Goal: Information Seeking & Learning: Learn about a topic

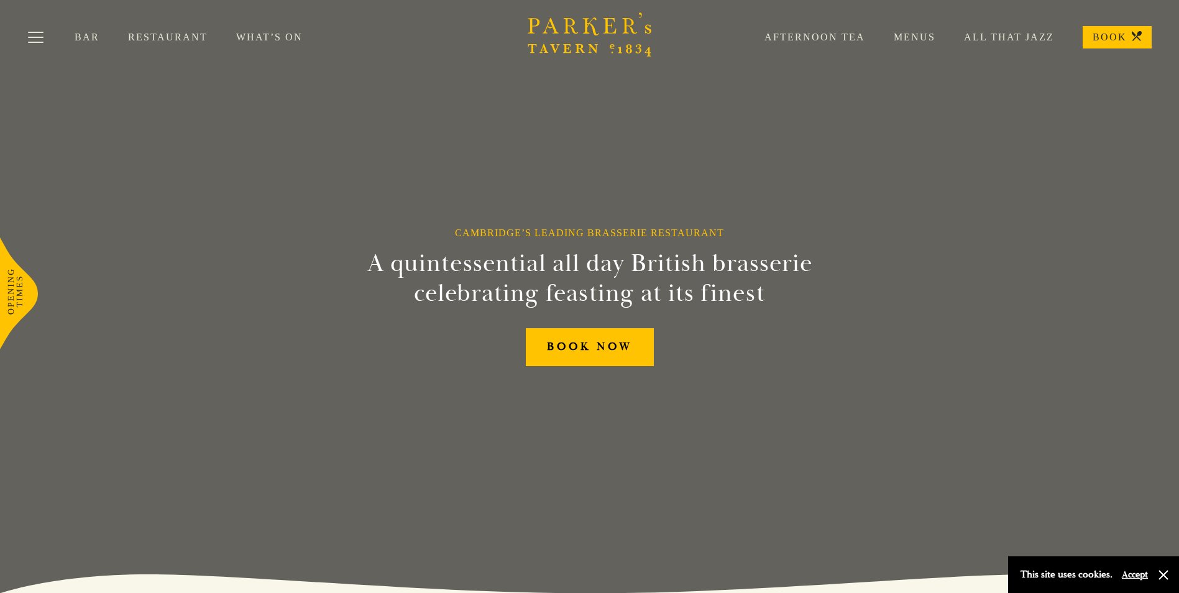
click at [920, 41] on link "Menus" at bounding box center [900, 37] width 70 height 12
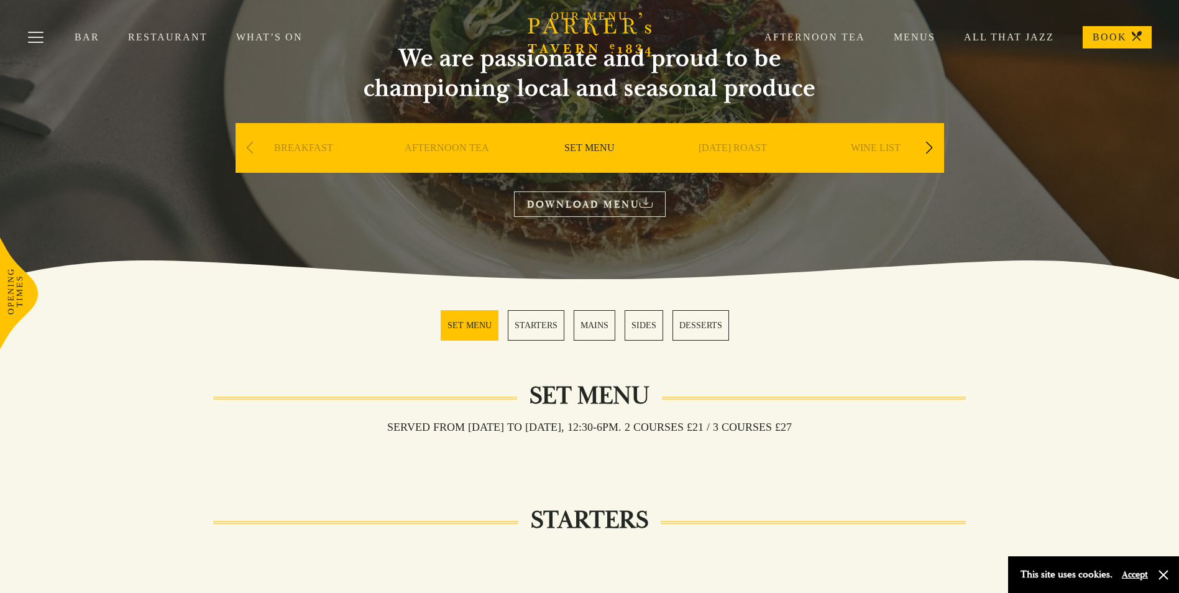
scroll to position [124, 0]
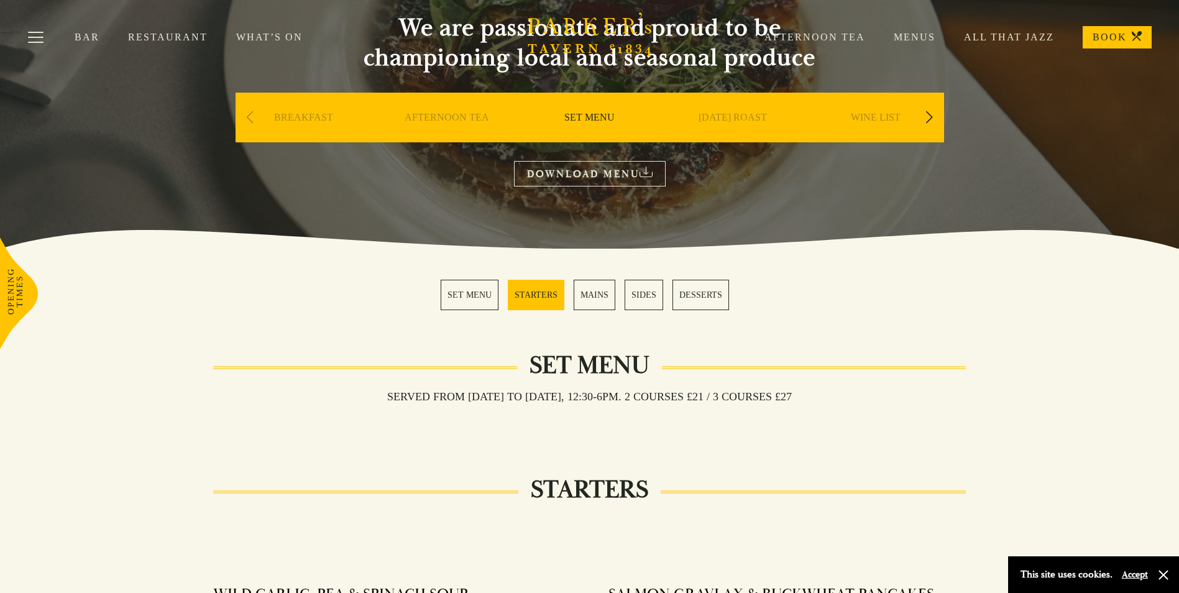
click at [593, 297] on link "MAINS" at bounding box center [595, 295] width 42 height 30
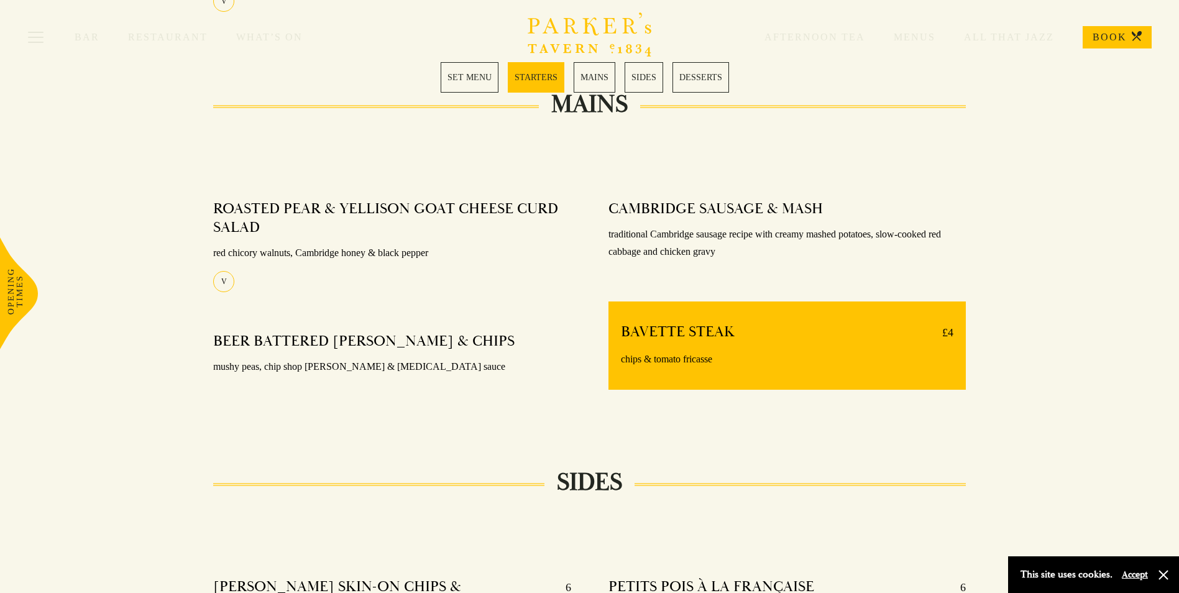
scroll to position [721, 0]
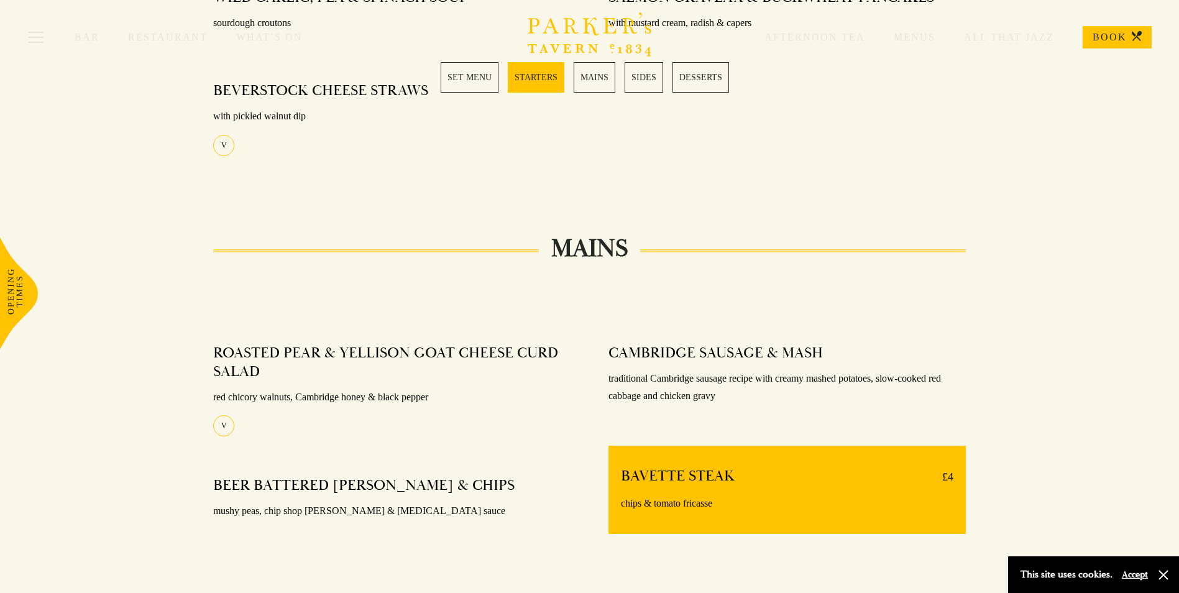
drag, startPoint x: 591, startPoint y: 73, endPoint x: 585, endPoint y: 75, distance: 6.3
click at [585, 75] on body "Brasserie Restaurant Cambridge | Parker's Tavern Cambridge Parker's Tavern is a…" at bounding box center [589, 548] width 1179 height 2538
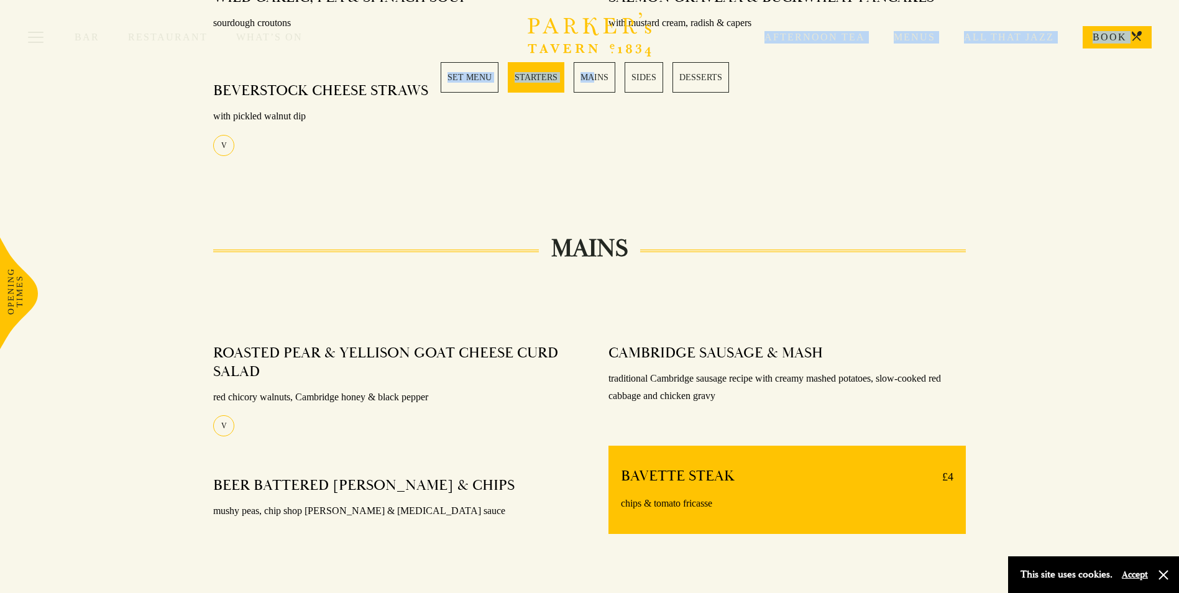
click at [584, 85] on link "MAINS" at bounding box center [595, 77] width 42 height 30
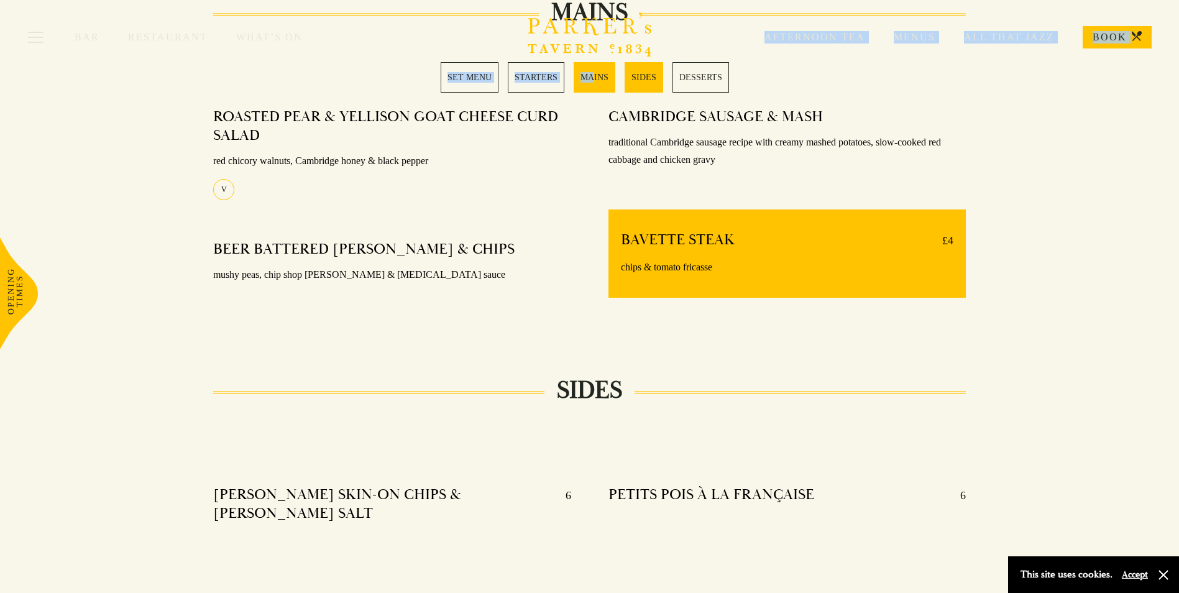
click at [585, 86] on link "MAINS" at bounding box center [595, 77] width 42 height 30
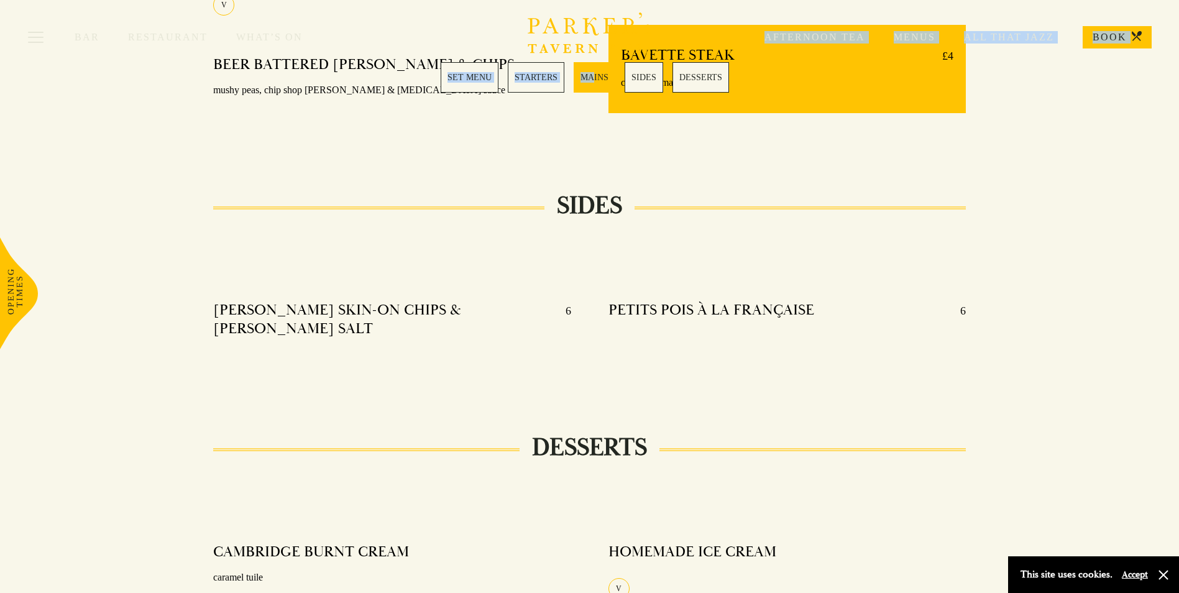
scroll to position [969, 0]
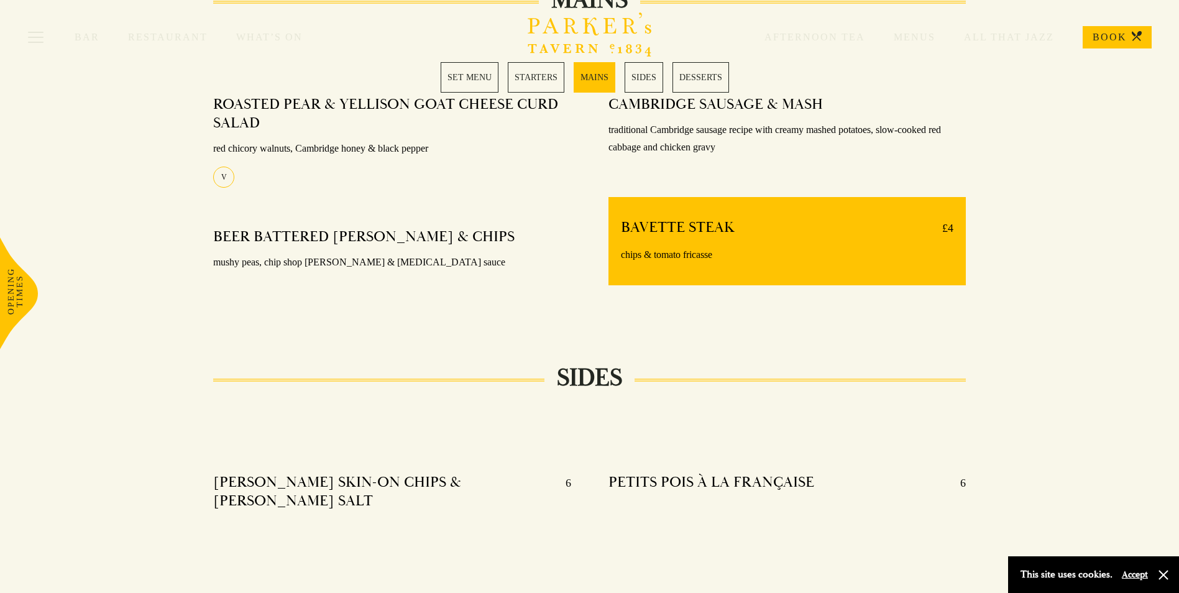
click at [1075, 236] on div "MAINS ROASTED PEAR & YELLISON GOAT CHEESE CURD SALAD red chicory walnuts, Cambr…" at bounding box center [589, 159] width 1179 height 316
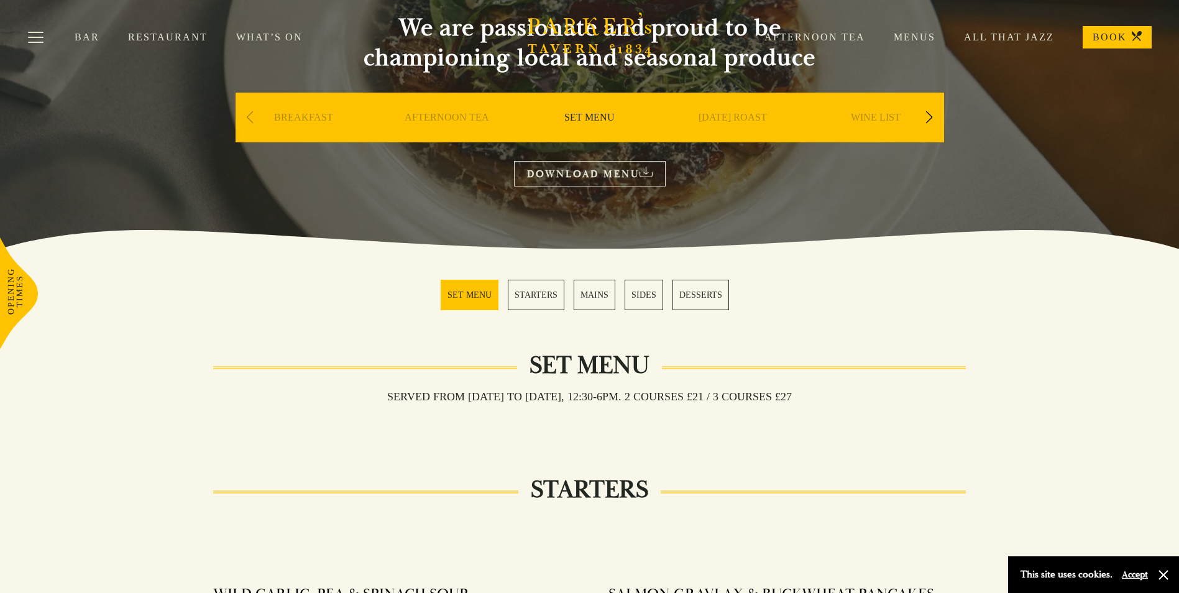
scroll to position [0, 0]
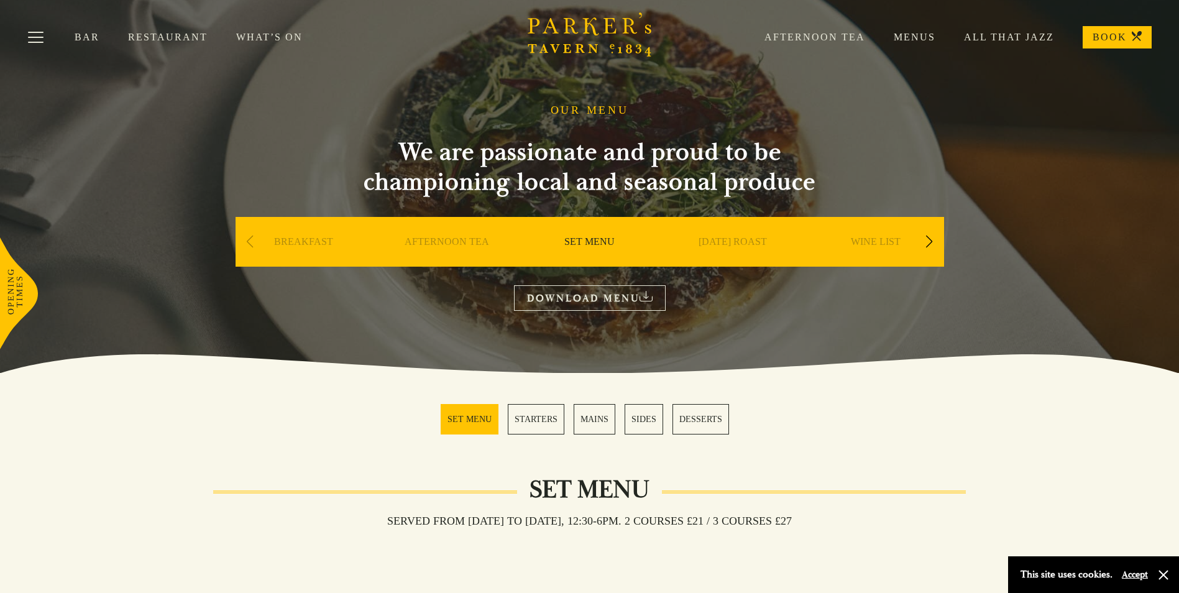
click at [904, 39] on link "Menus" at bounding box center [900, 37] width 70 height 12
click at [927, 242] on div "Next slide" at bounding box center [929, 241] width 17 height 27
click at [897, 237] on link "A LA CARTE" at bounding box center [875, 261] width 58 height 50
